Goal: Complete application form

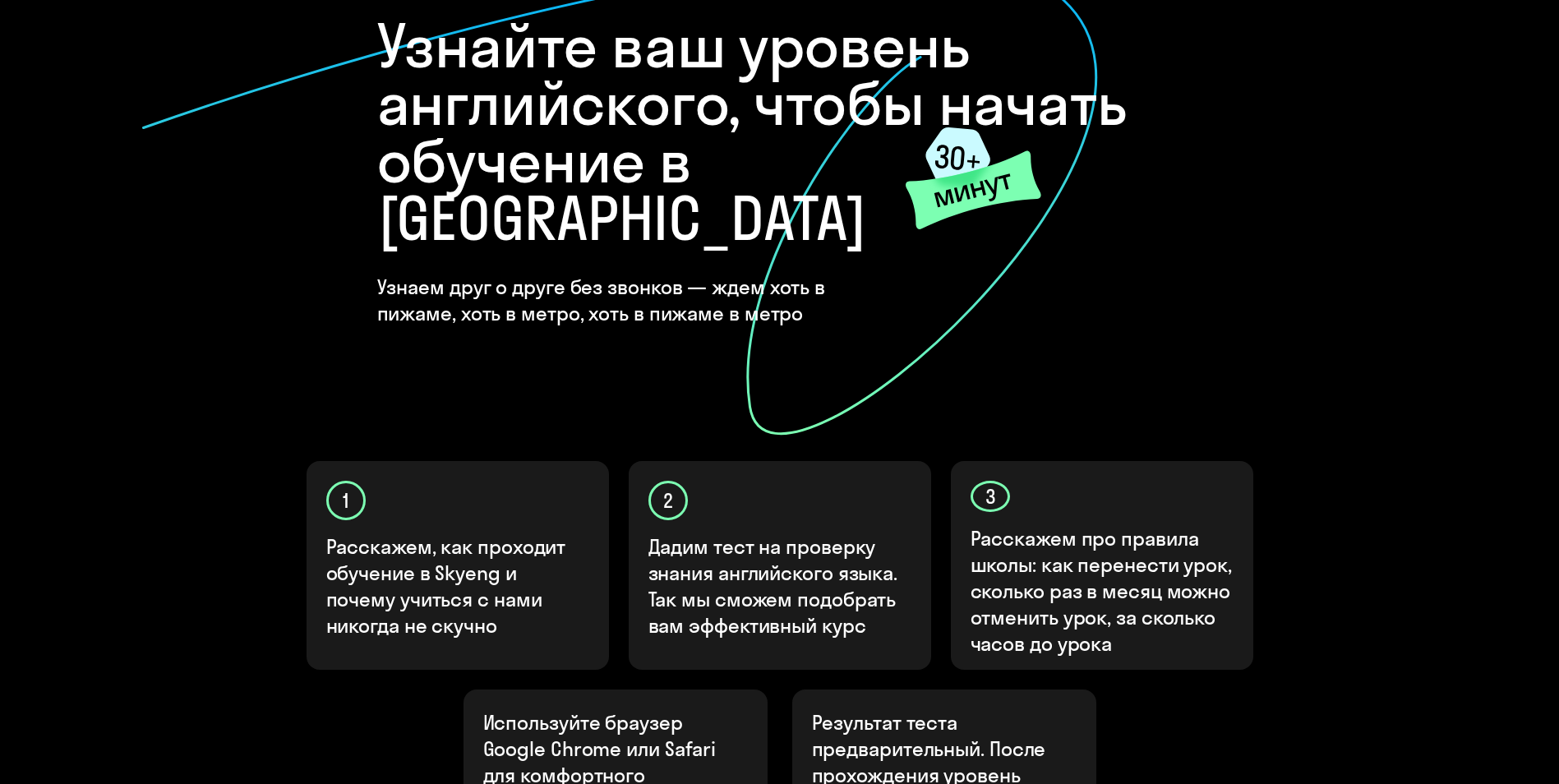
scroll to position [328, 0]
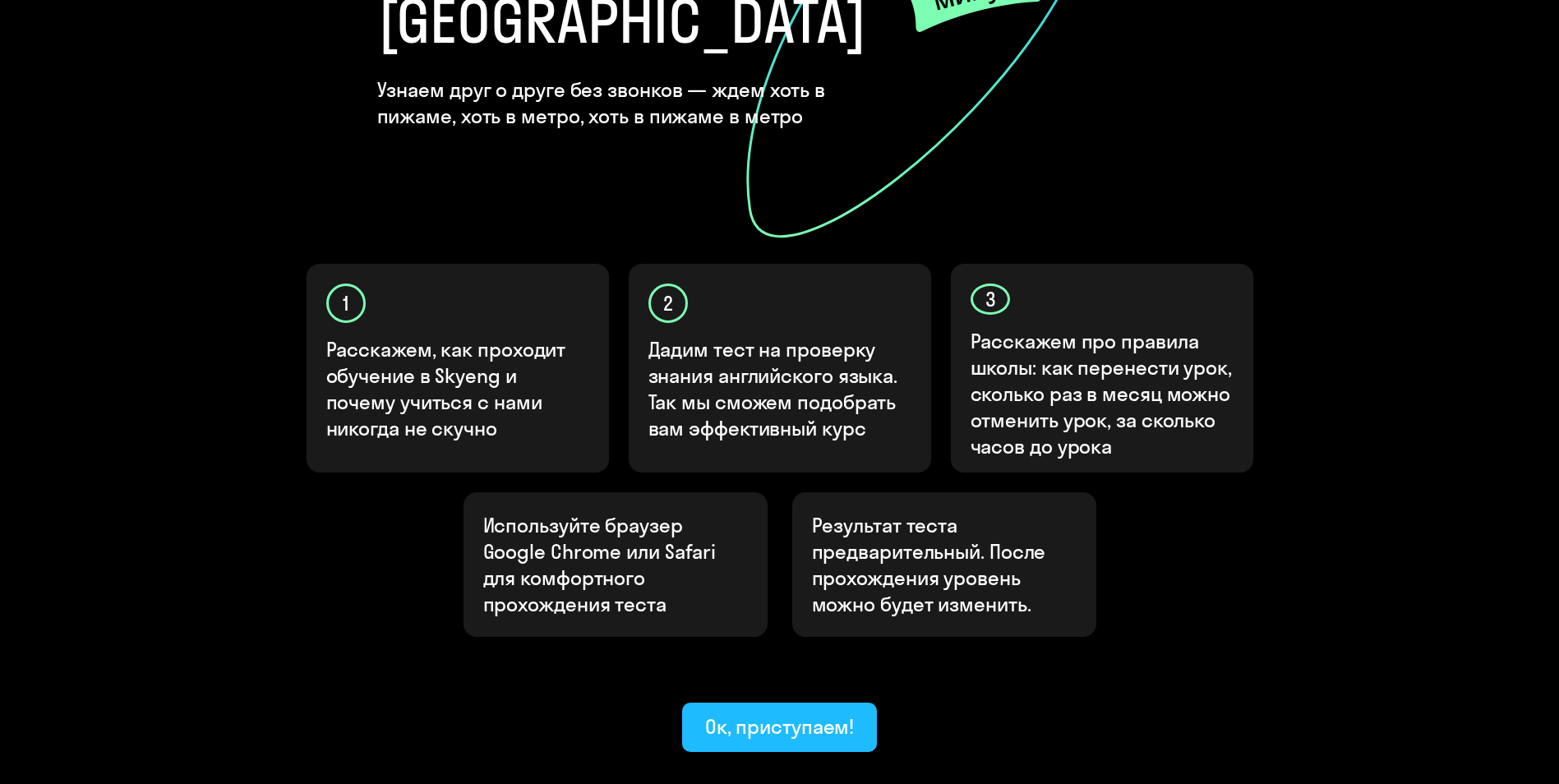
click at [812, 713] on div "Ок, приступаем!" at bounding box center [780, 726] width 149 height 26
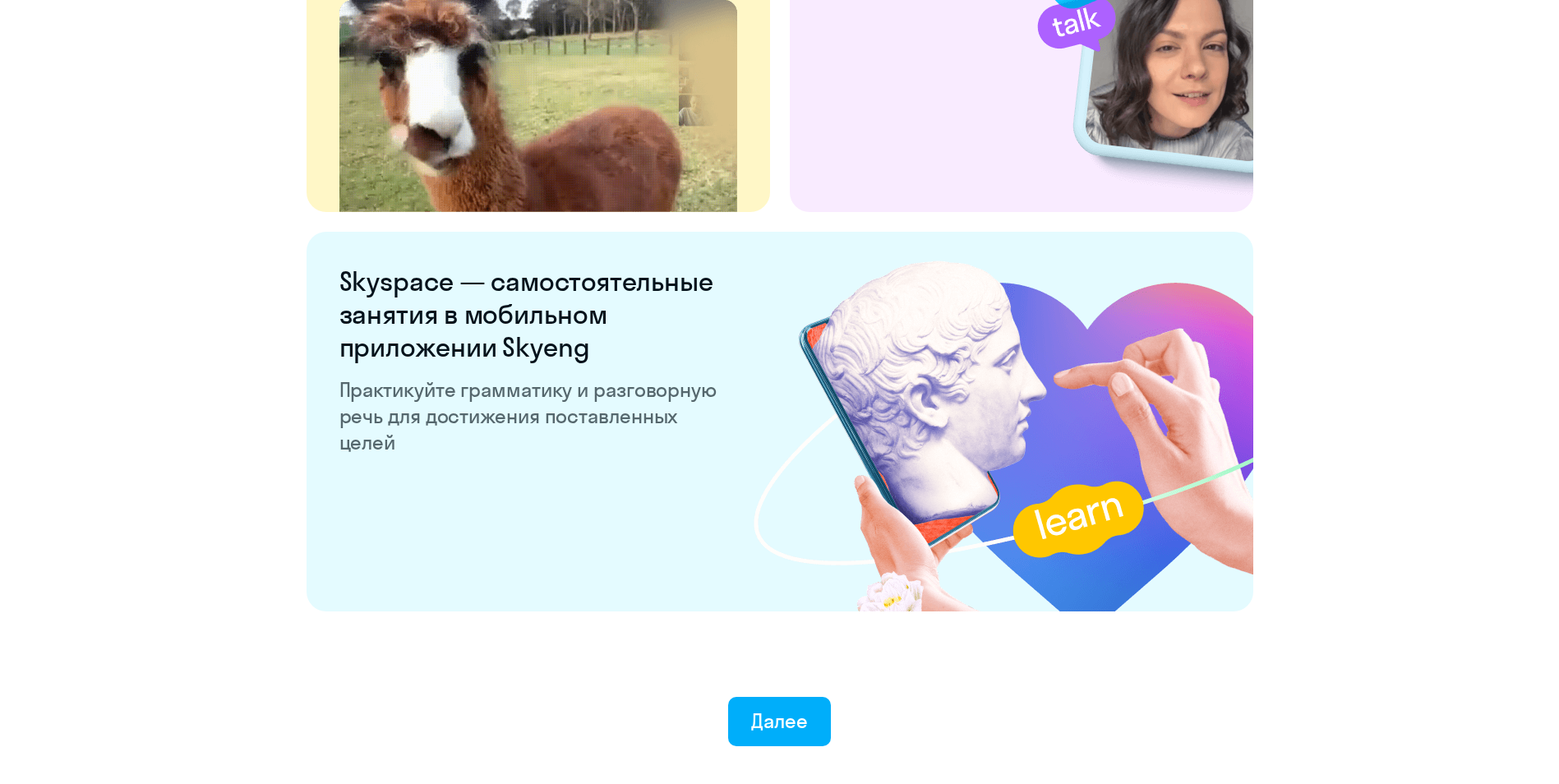
scroll to position [3025, 0]
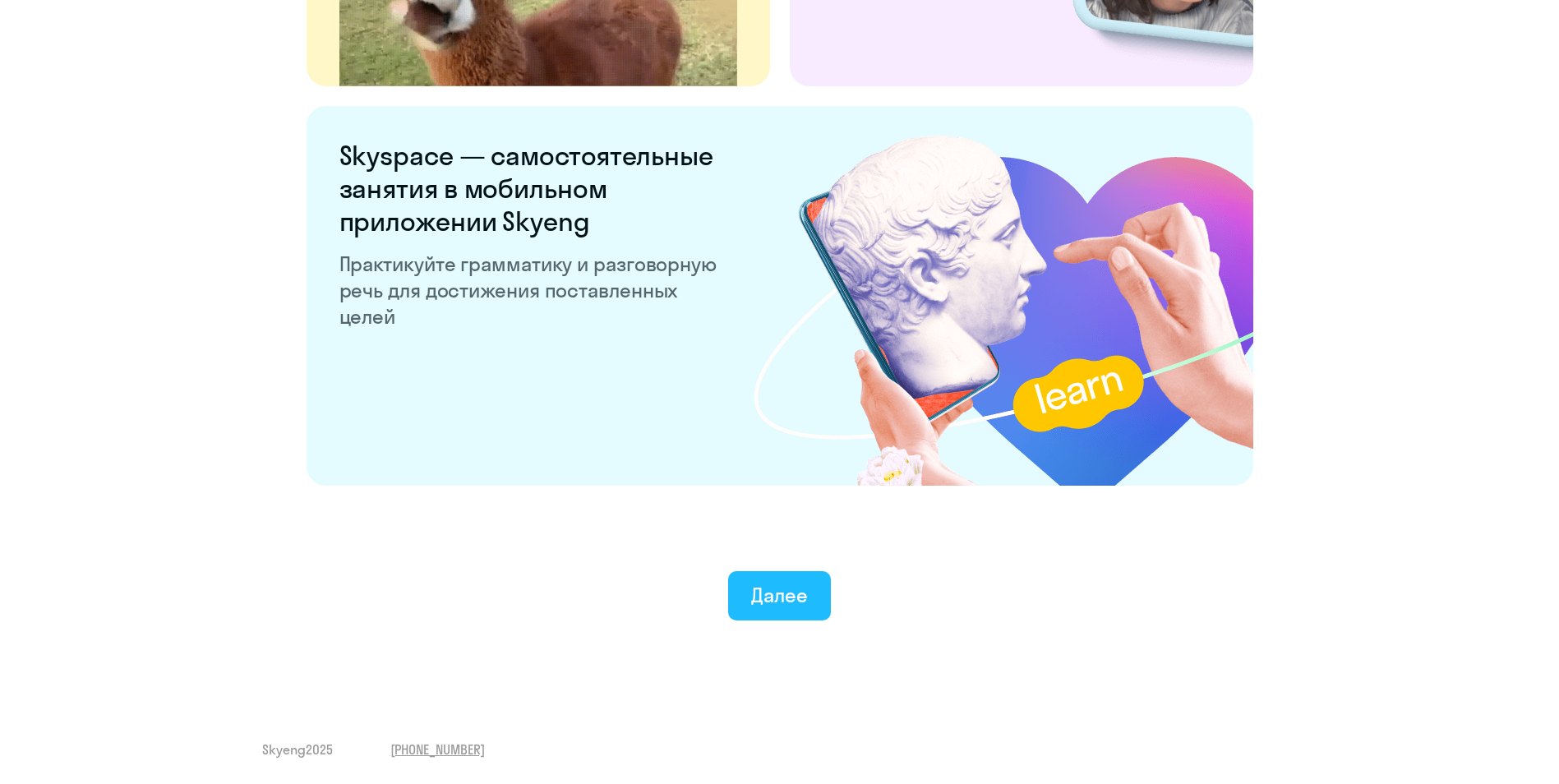
click at [776, 593] on div "Далее" at bounding box center [780, 595] width 56 height 26
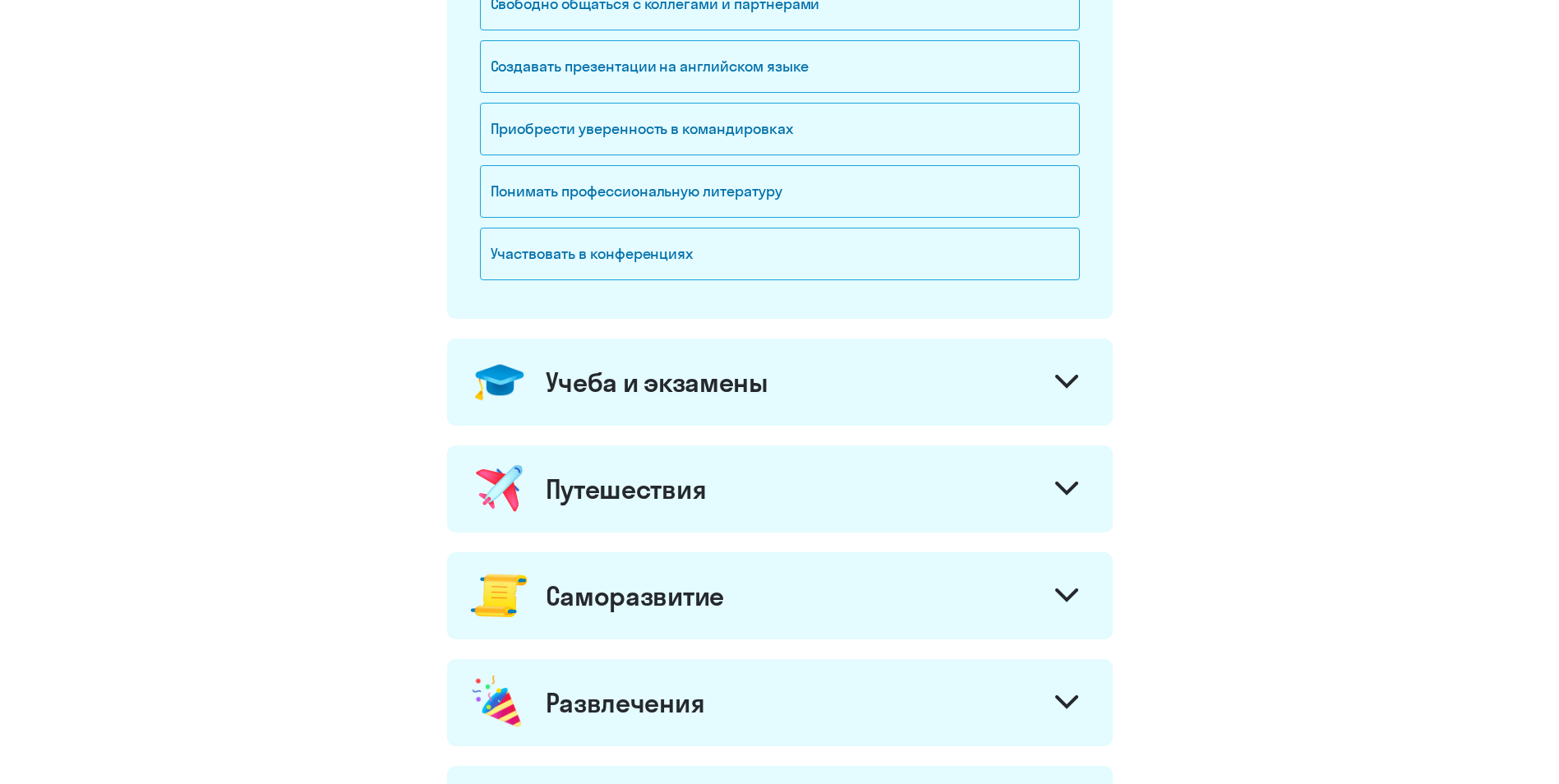
scroll to position [165, 0]
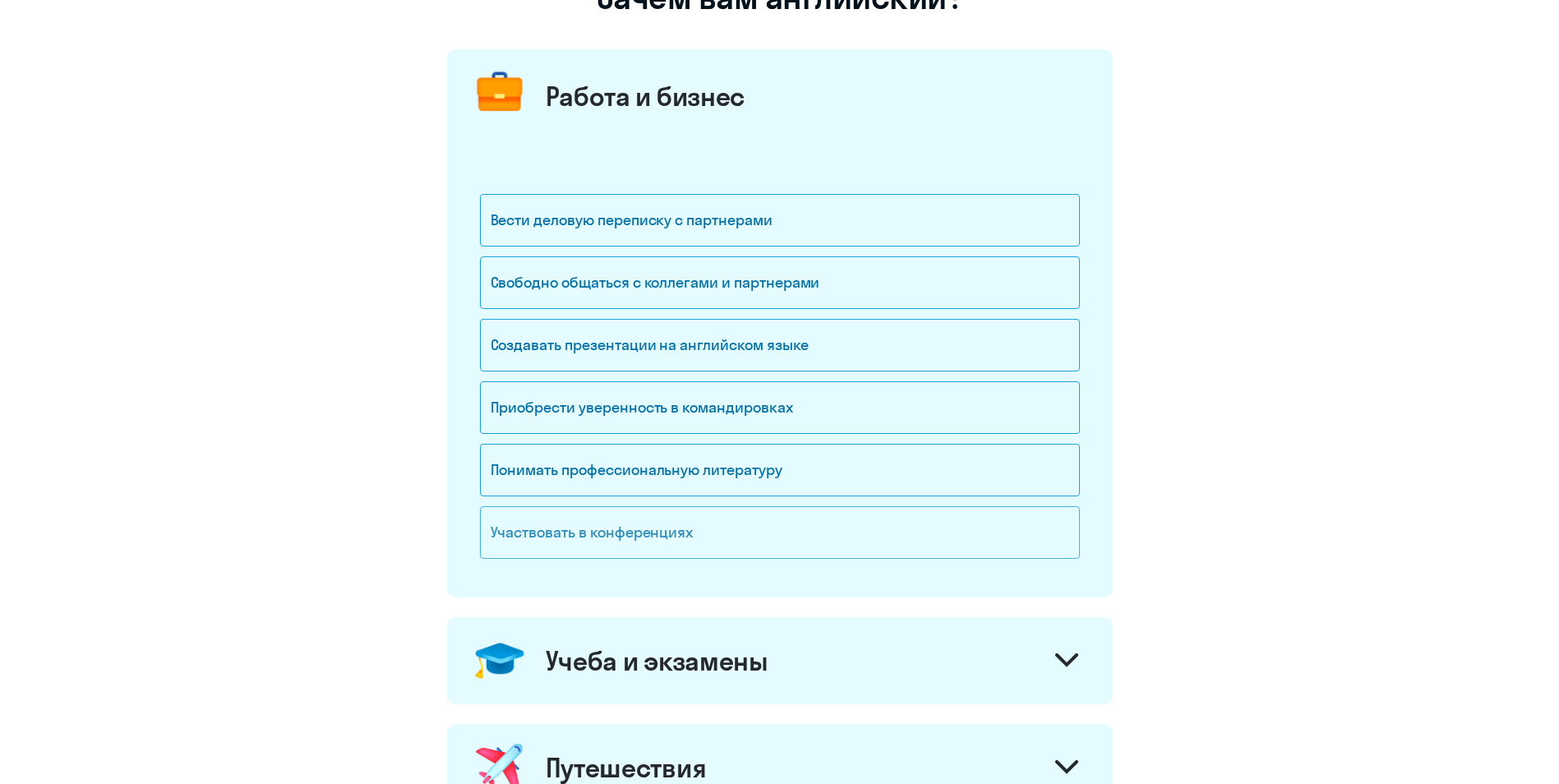
click at [568, 530] on div "Участвовать в конференциях" at bounding box center [780, 533] width 600 height 53
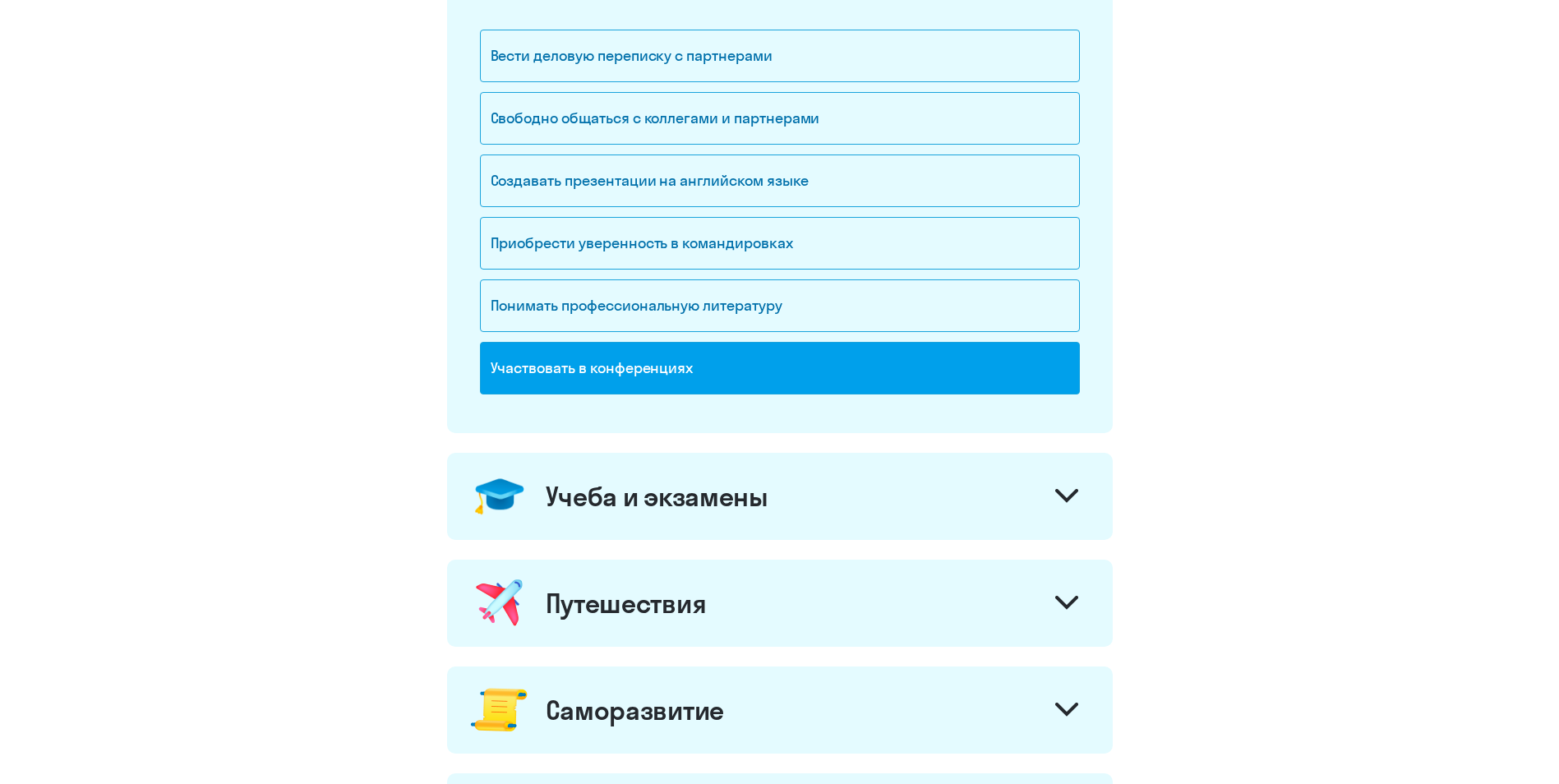
scroll to position [246, 0]
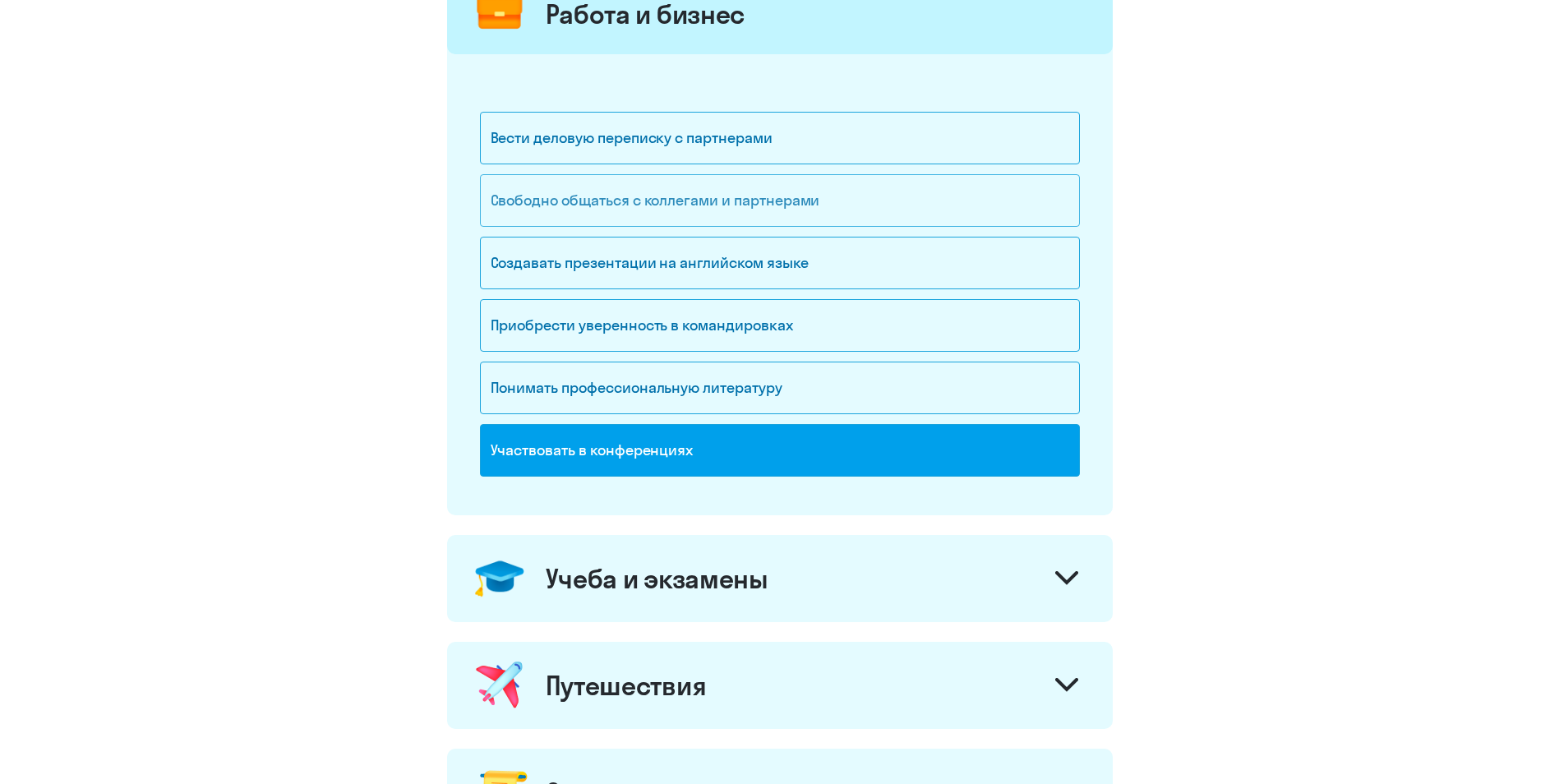
click at [766, 201] on div "Свободно общаться с коллегами и партнерами" at bounding box center [780, 201] width 600 height 53
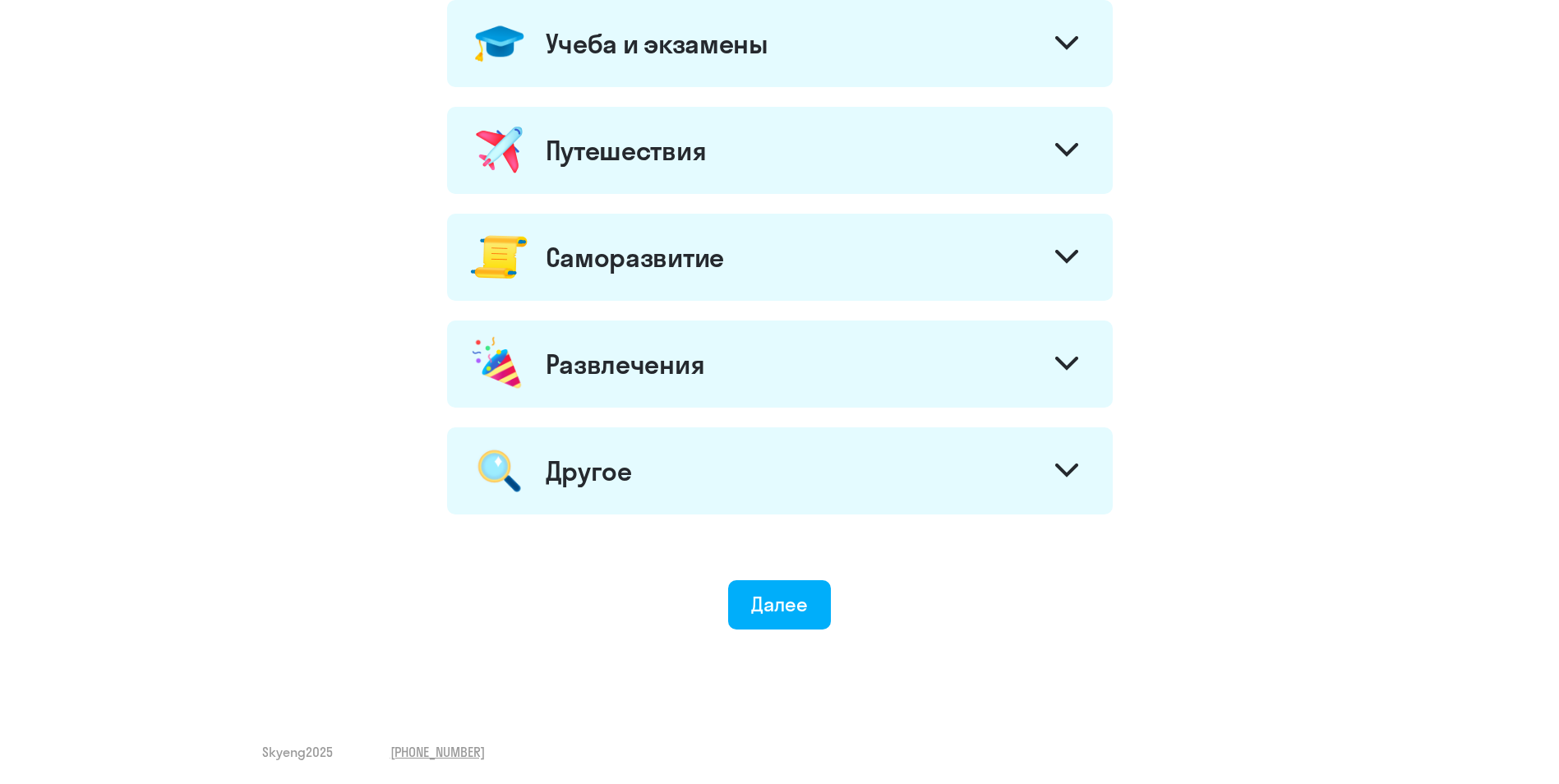
scroll to position [784, 0]
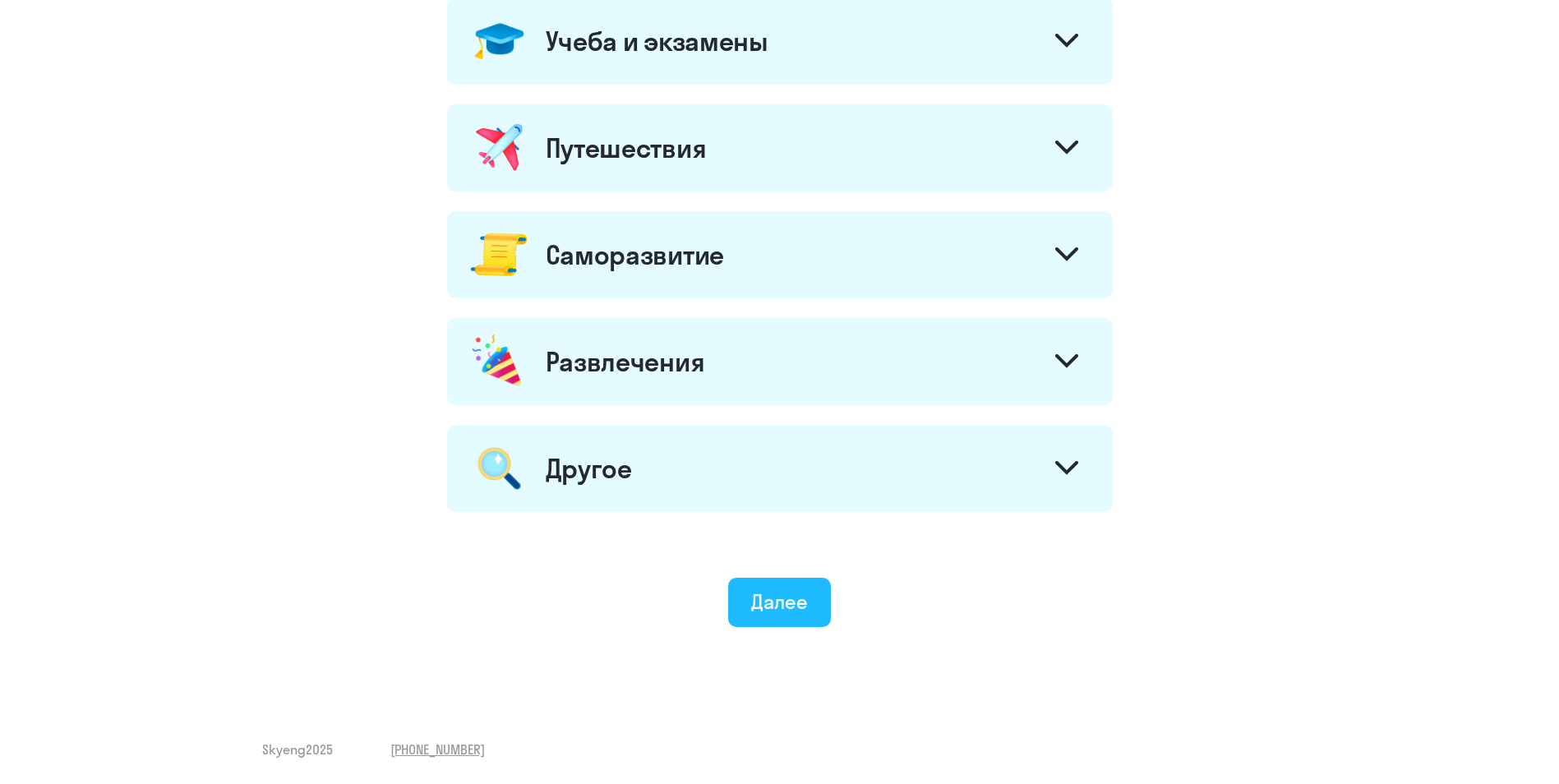
click at [761, 590] on div "Далее" at bounding box center [780, 601] width 56 height 26
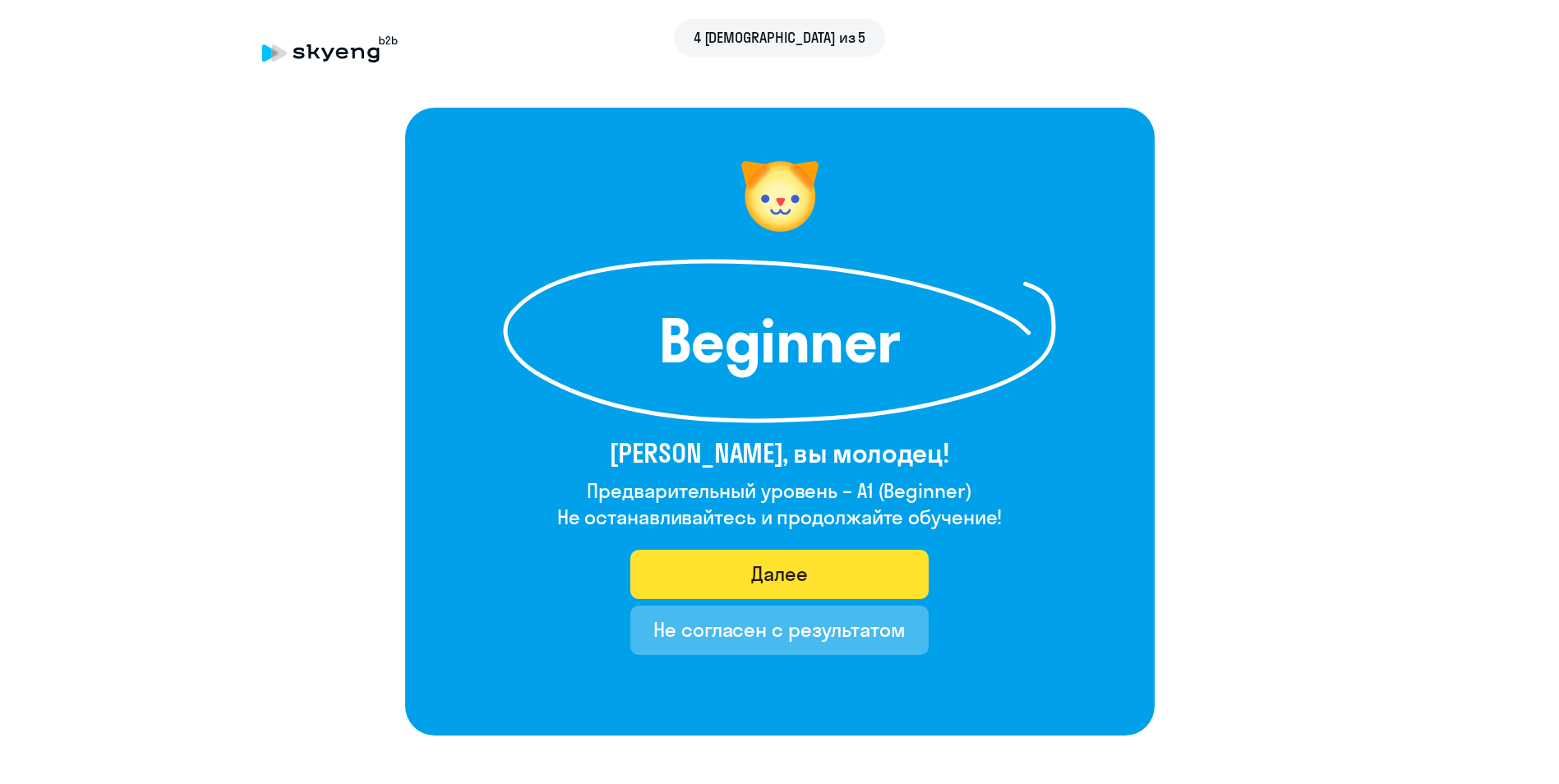
click at [825, 577] on button "Далее" at bounding box center [780, 575] width 298 height 49
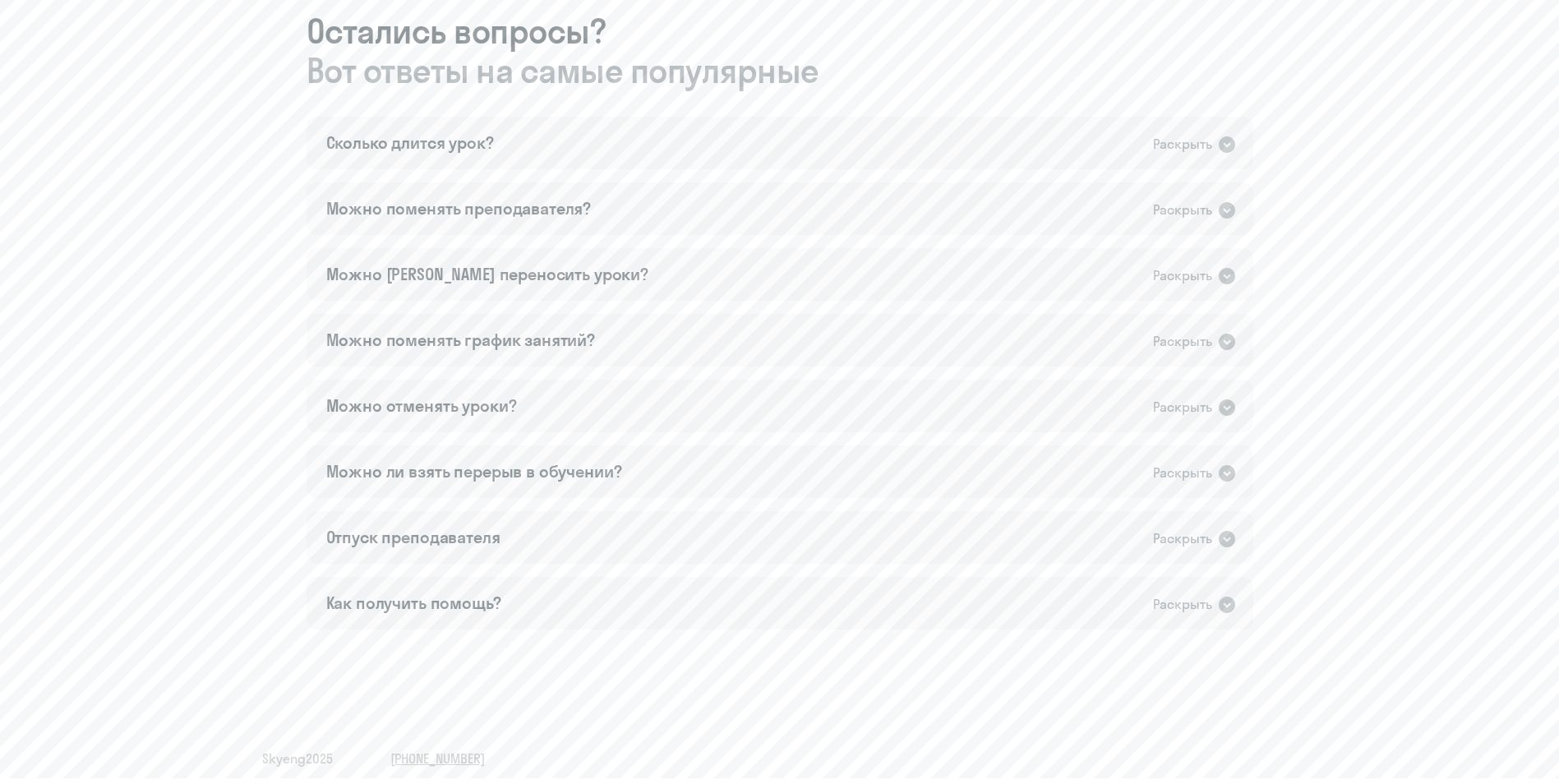
scroll to position [935, 0]
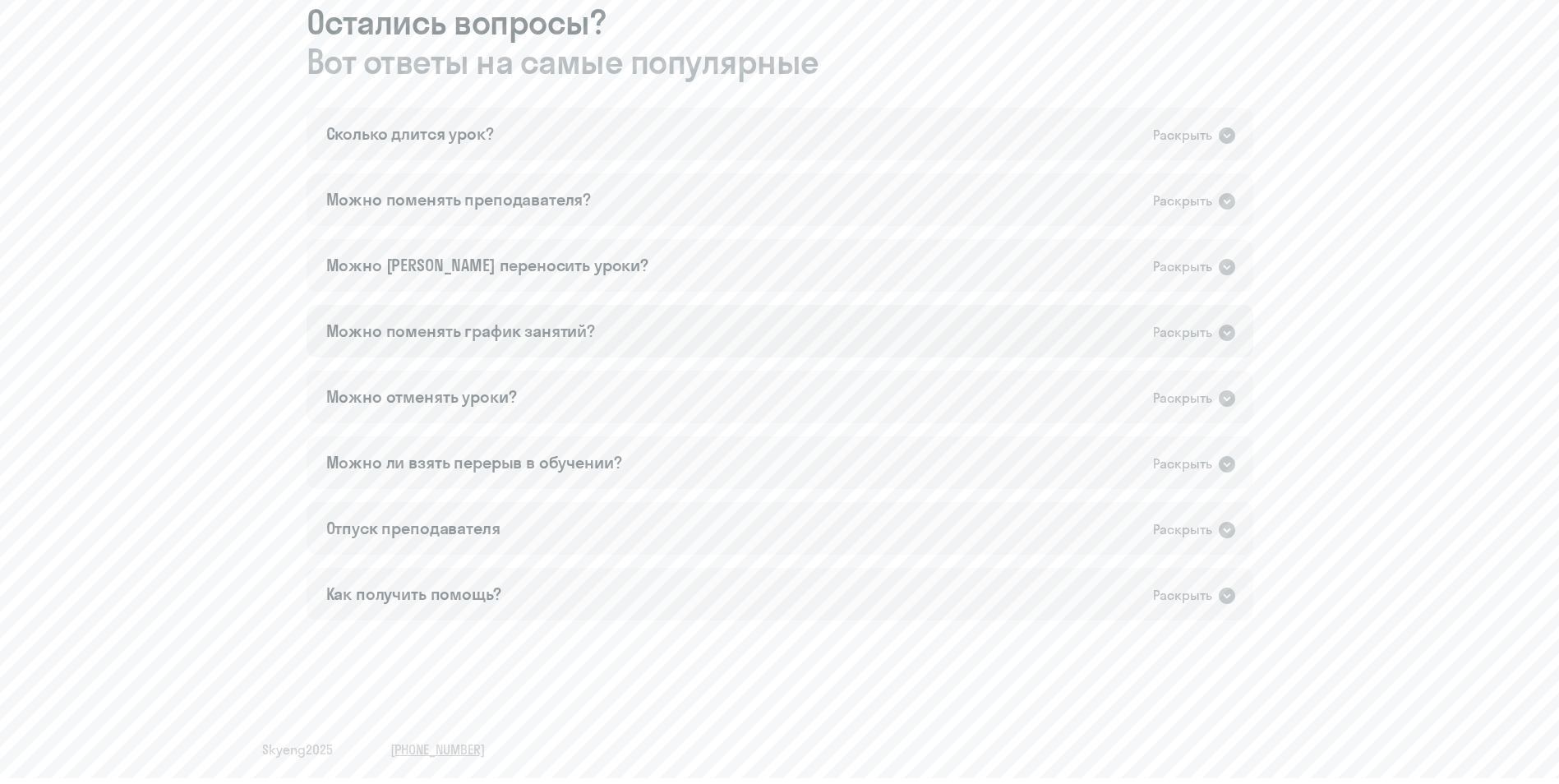
click at [1198, 323] on div "Раскрыть" at bounding box center [1182, 332] width 59 height 21
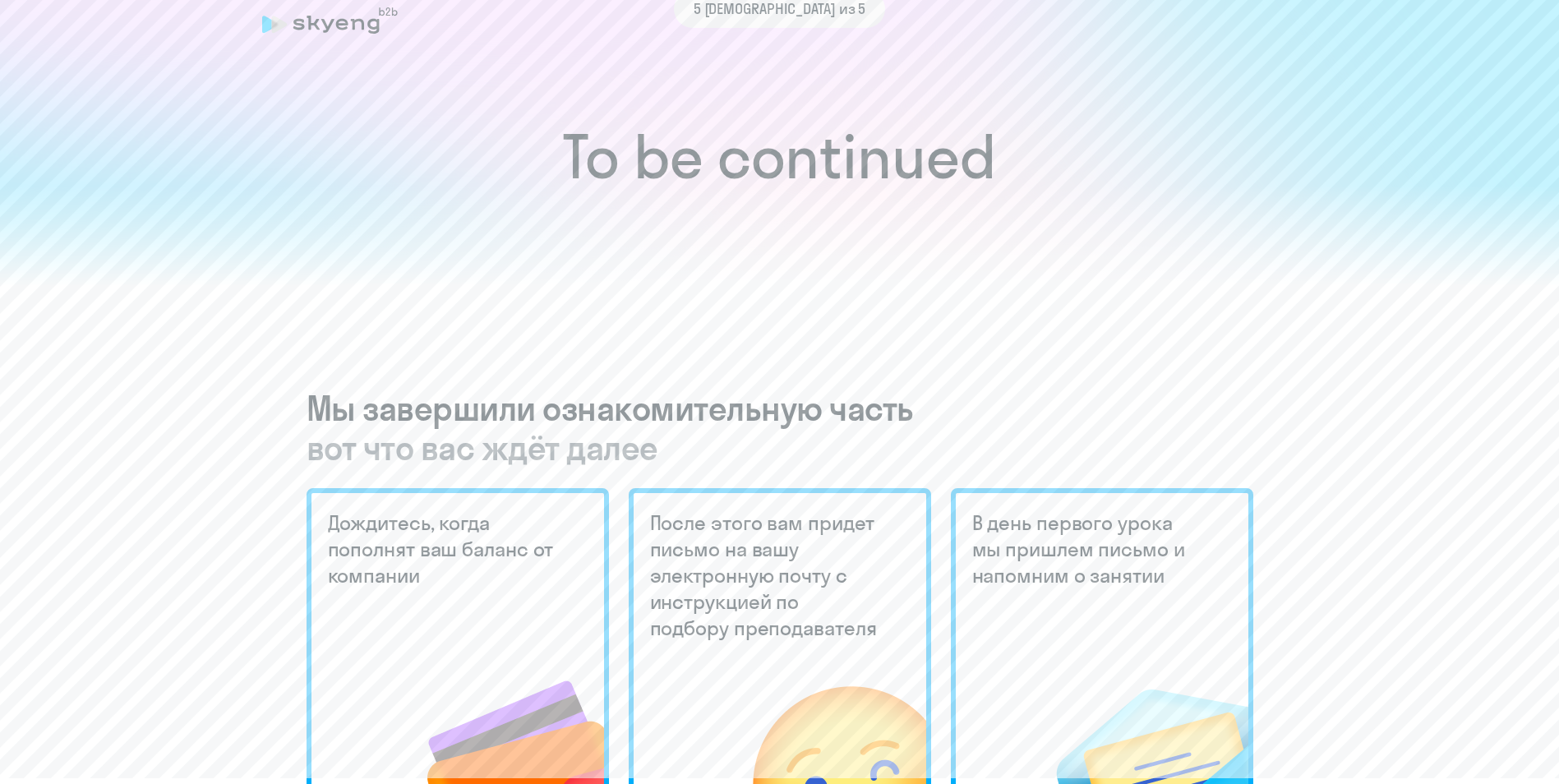
scroll to position [0, 0]
